Goal: Find specific page/section: Find specific page/section

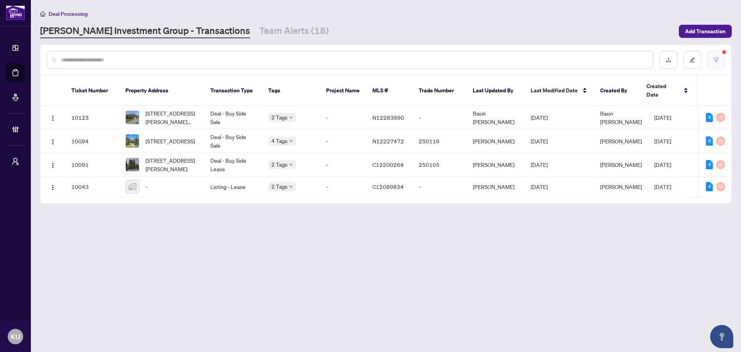
click at [718, 59] on icon "filter" at bounding box center [716, 60] width 5 height 4
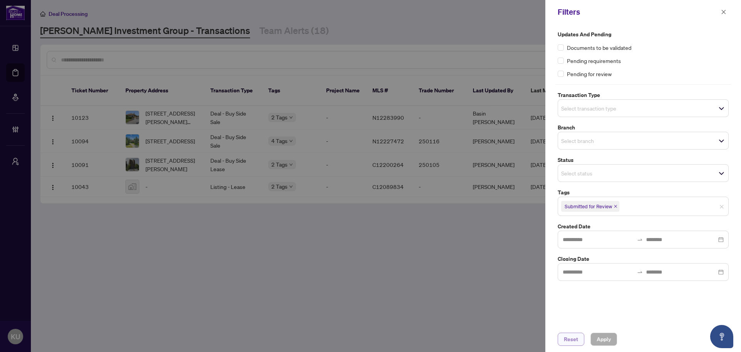
click at [571, 339] on span "Reset" at bounding box center [571, 339] width 14 height 12
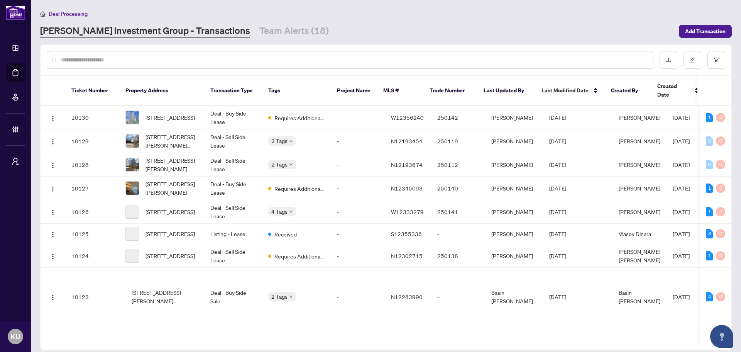
click at [149, 60] on input "text" at bounding box center [354, 60] width 586 height 8
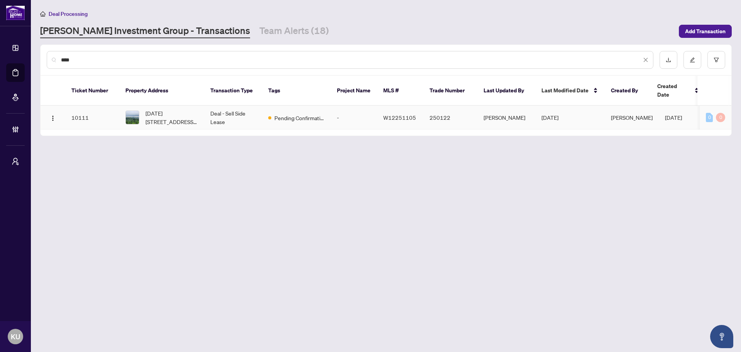
type input "****"
click at [181, 109] on span "[DATE][STREET_ADDRESS][PERSON_NAME]" at bounding box center [172, 117] width 53 height 17
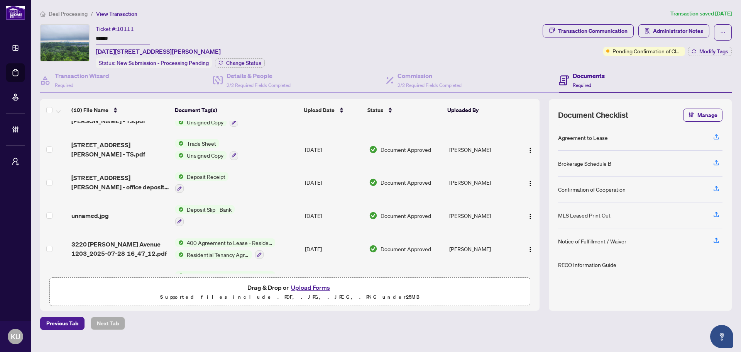
scroll to position [180, 0]
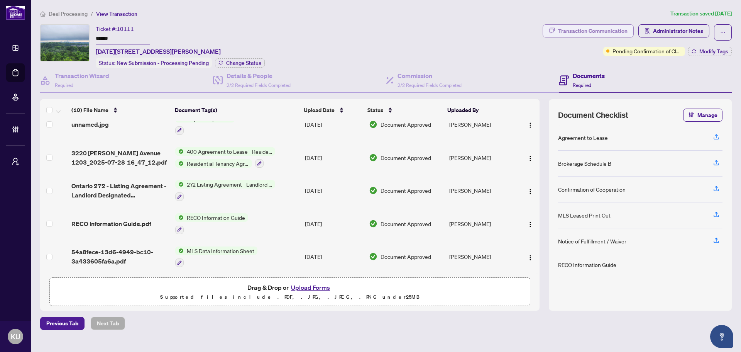
click at [608, 28] on div "Transaction Communication" at bounding box center [592, 31] width 69 height 12
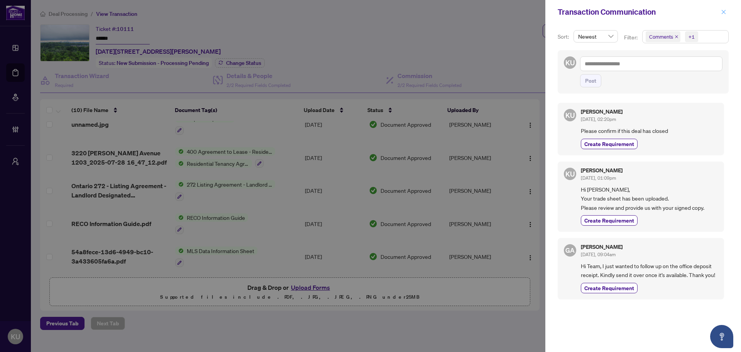
click at [724, 8] on span "button" at bounding box center [723, 12] width 5 height 12
